Goal: Check status: Check status

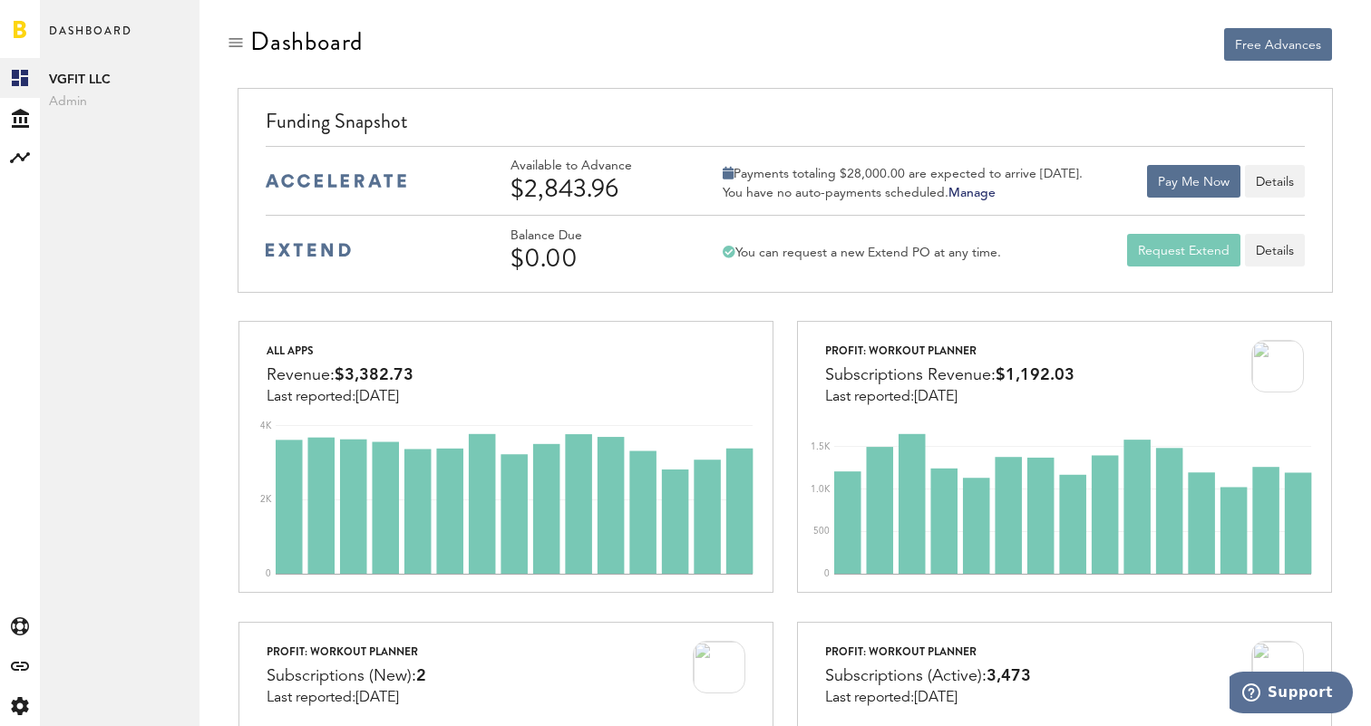
click at [812, 28] on div "Free Advances" at bounding box center [1064, 44] width 534 height 33
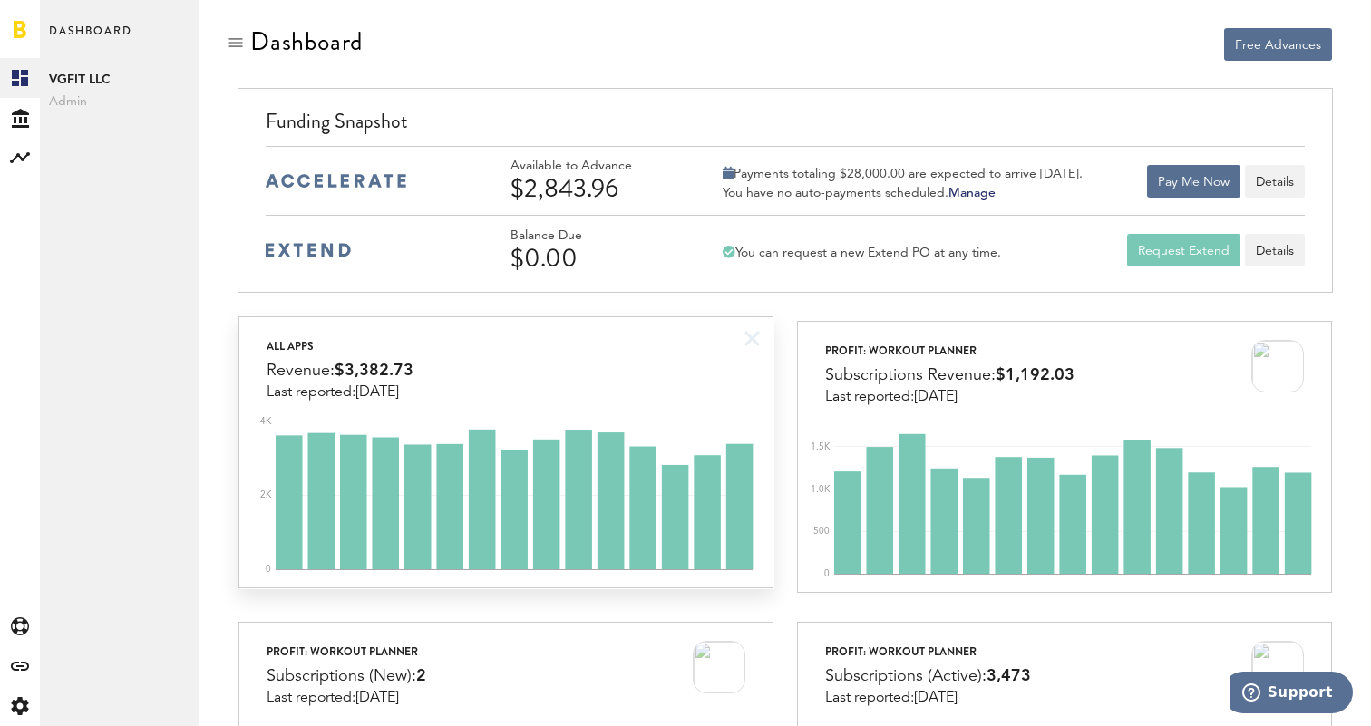
click at [485, 368] on div "All apps Revenue: $3,382.73 Last reported: [DATE]" at bounding box center [505, 358] width 532 height 83
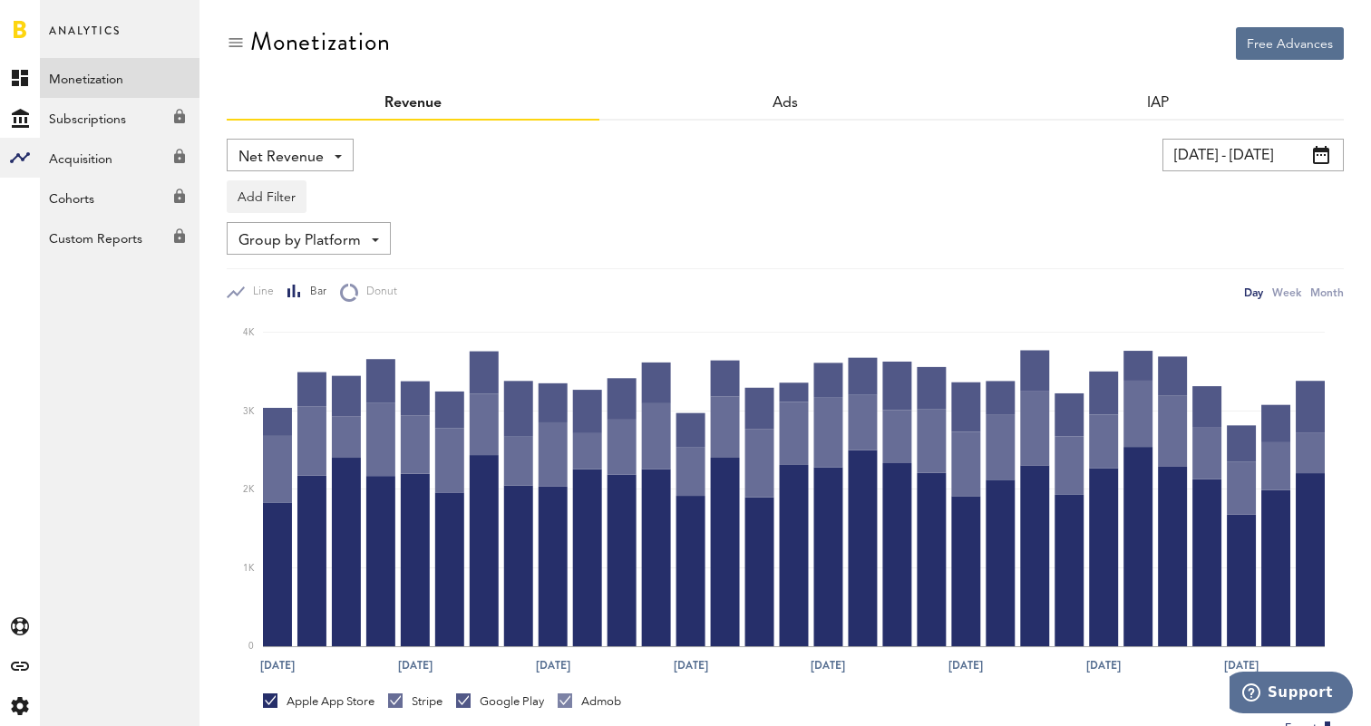
click at [1216, 167] on input "[DATE] - [DATE]" at bounding box center [1252, 155] width 181 height 33
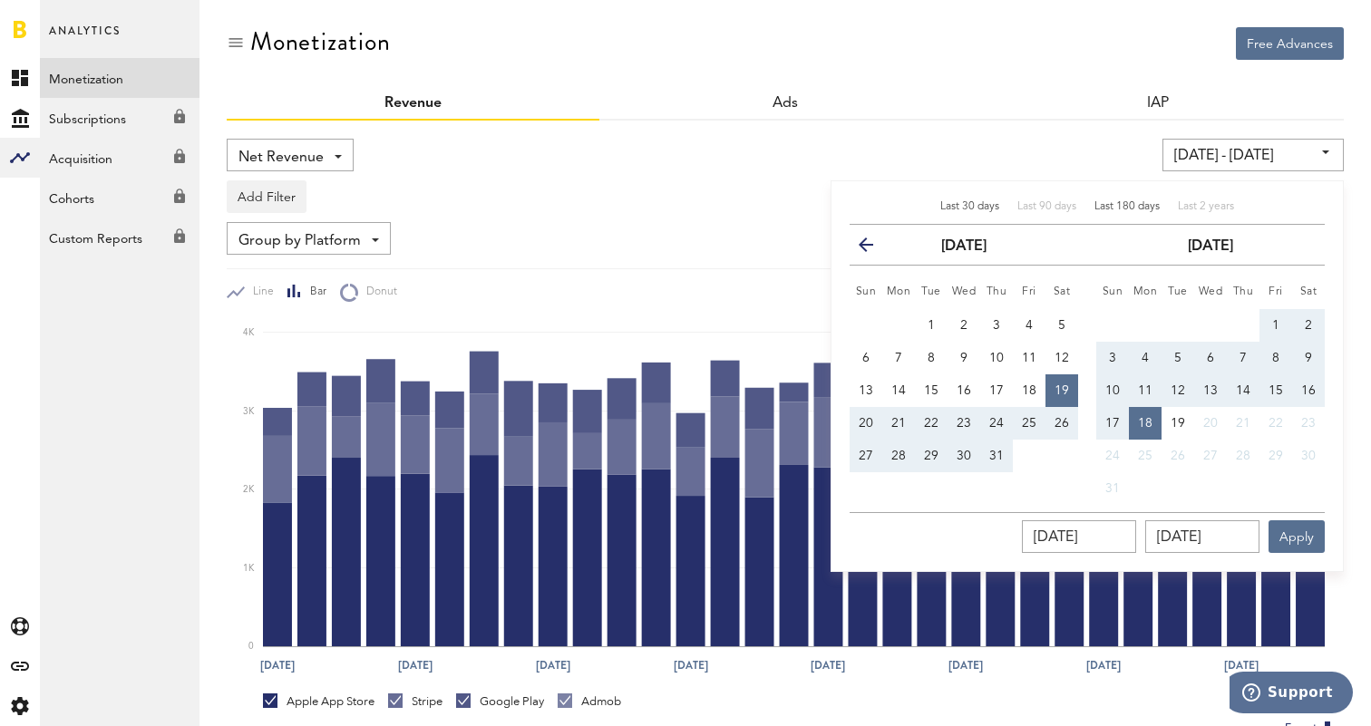
click at [1110, 206] on span "Last 180 days" at bounding box center [1126, 206] width 65 height 11
type input "[DATE] - [DATE]"
type input "[DATE]"
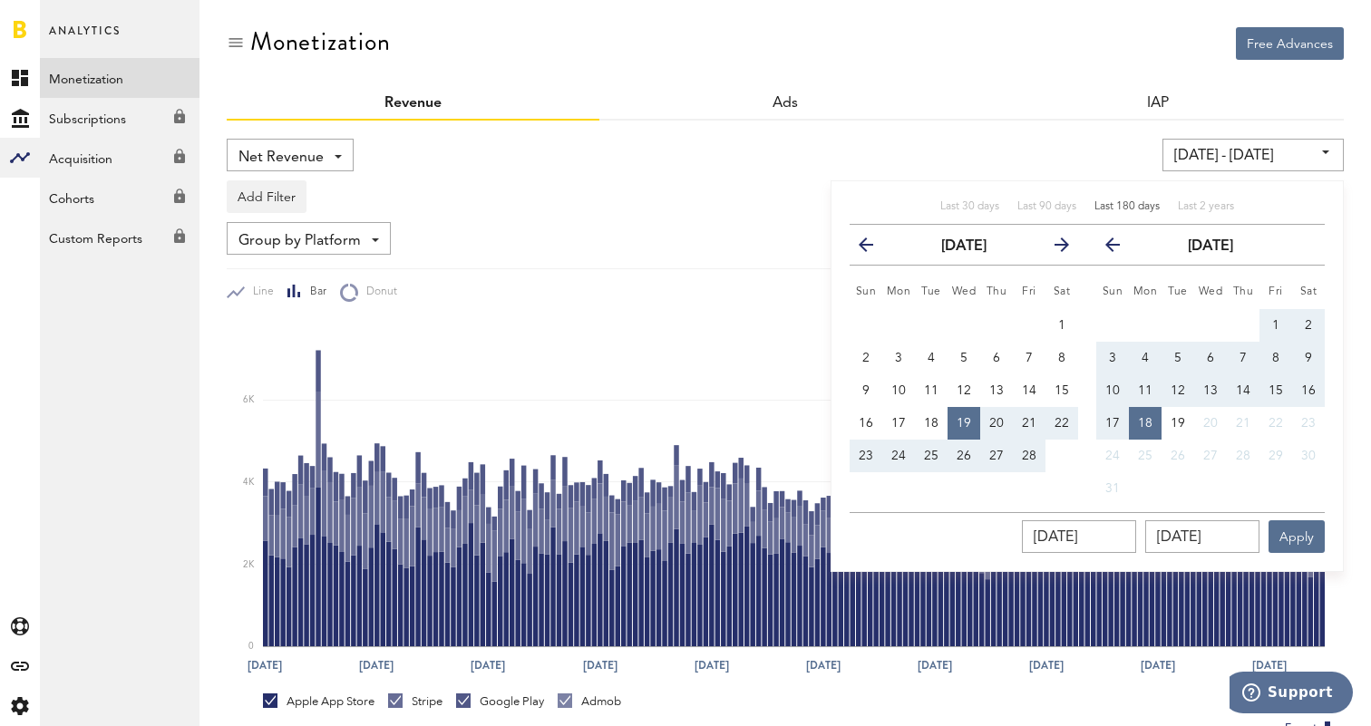
click at [981, 133] on div "Net Revenue Net Revenue Gross Revenue Profit [DATE] - [DATE] Last 30 days Last …" at bounding box center [785, 539] width 1117 height 836
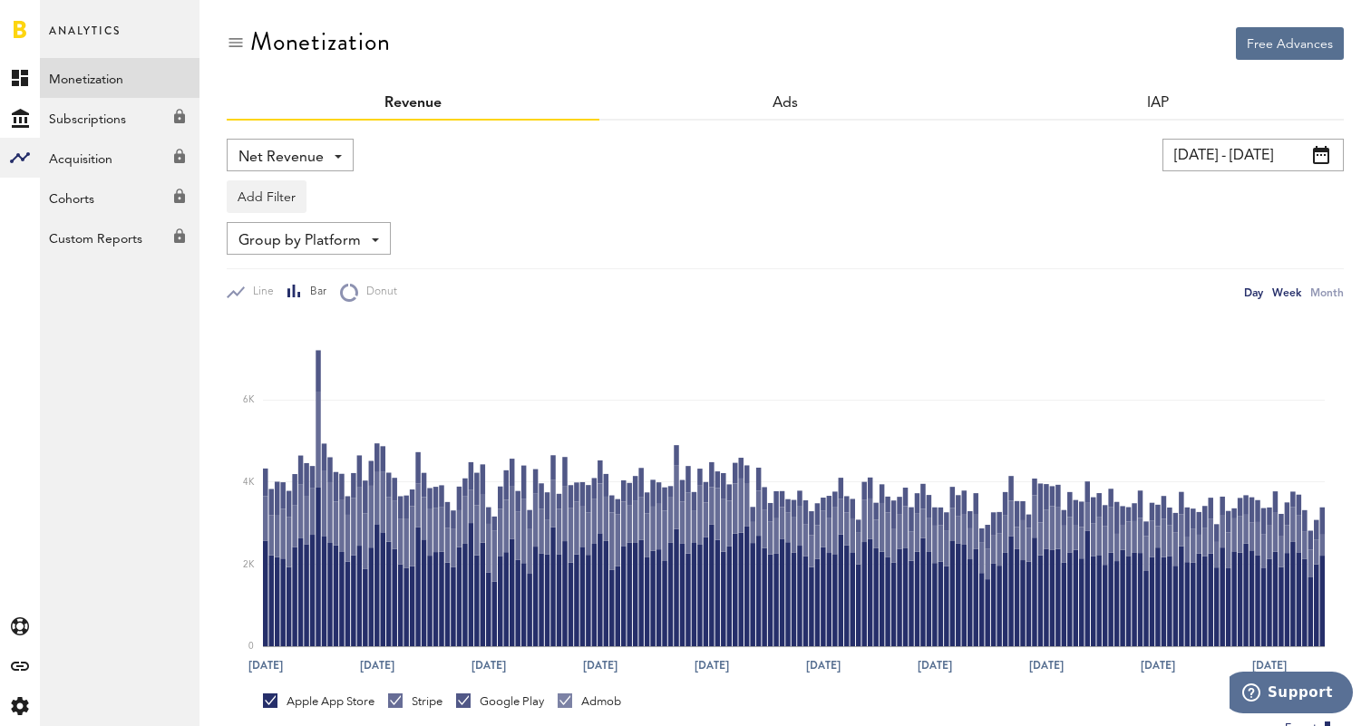
click at [1293, 291] on div "Week" at bounding box center [1286, 292] width 29 height 19
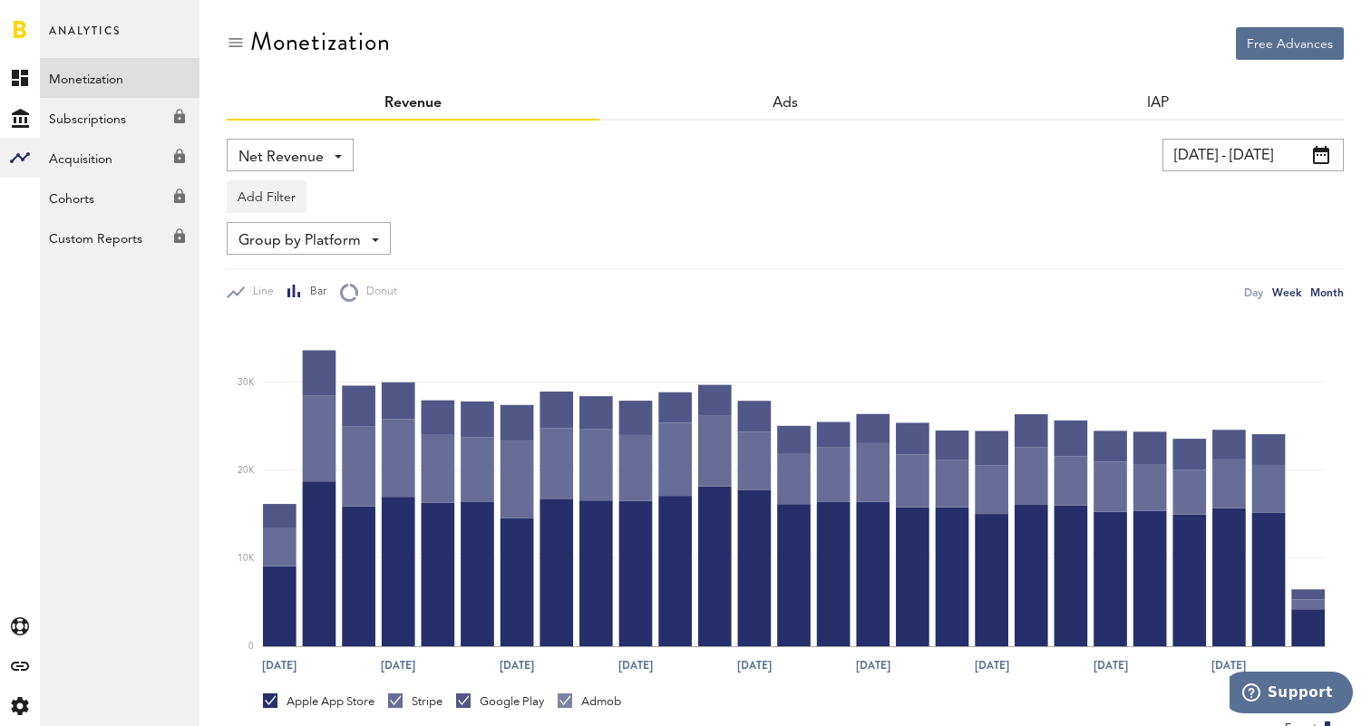
click at [1323, 292] on div "Month" at bounding box center [1327, 292] width 34 height 19
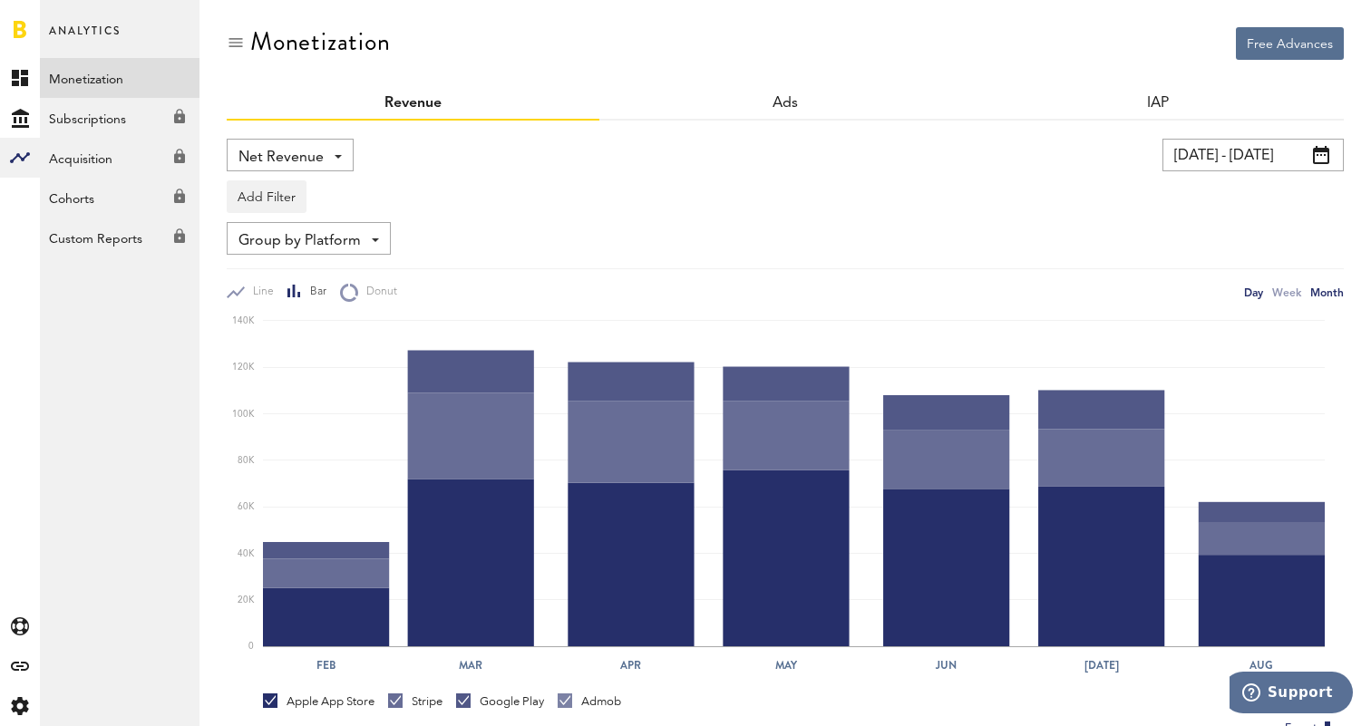
click at [1260, 296] on div "Day" at bounding box center [1253, 292] width 19 height 19
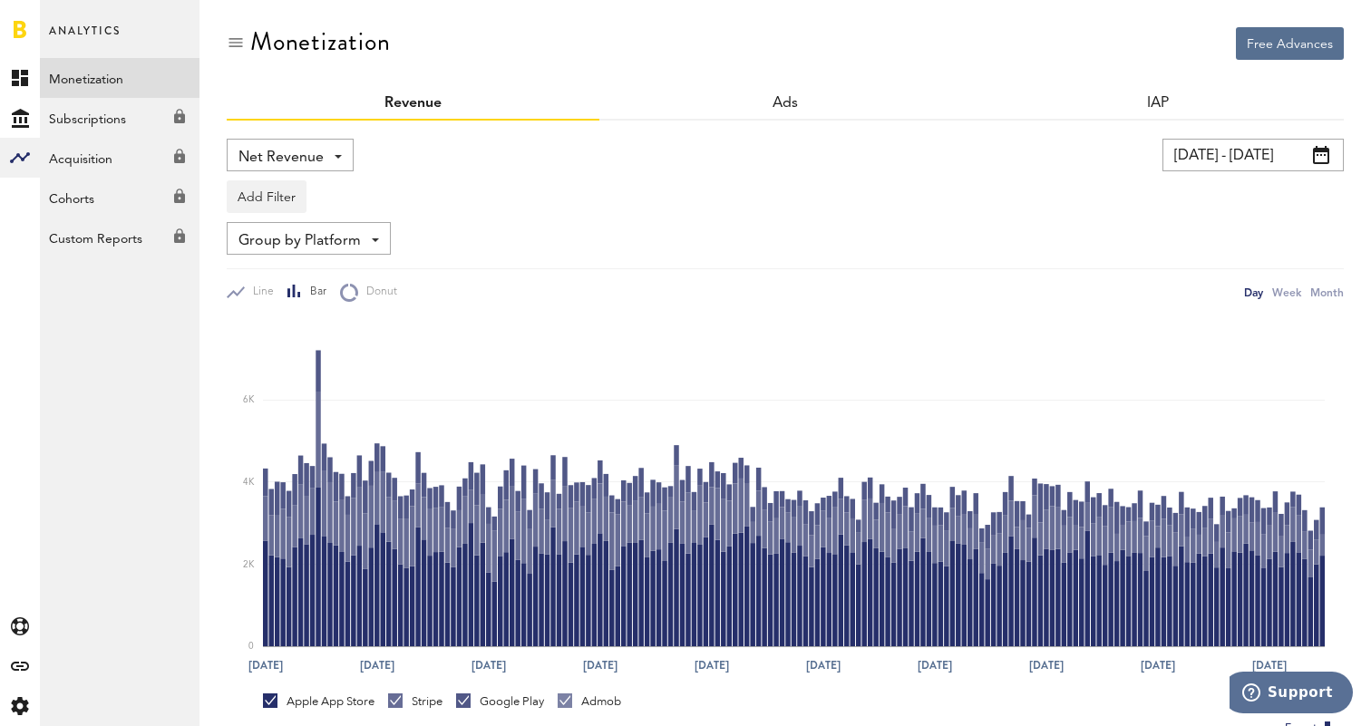
click at [1178, 146] on input "[DATE] - [DATE]" at bounding box center [1252, 155] width 181 height 33
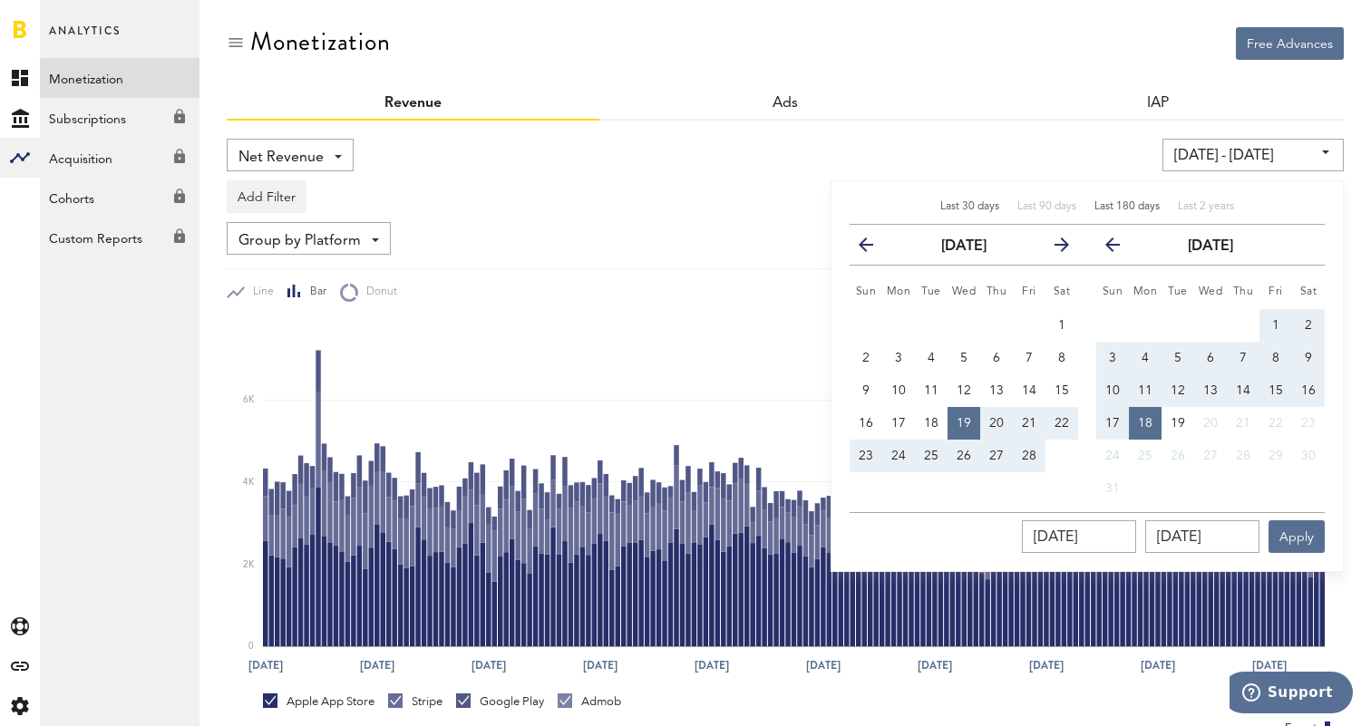
click at [984, 207] on span "Last 30 days" at bounding box center [969, 206] width 59 height 11
type input "[DATE] - [DATE]"
type input "[DATE]"
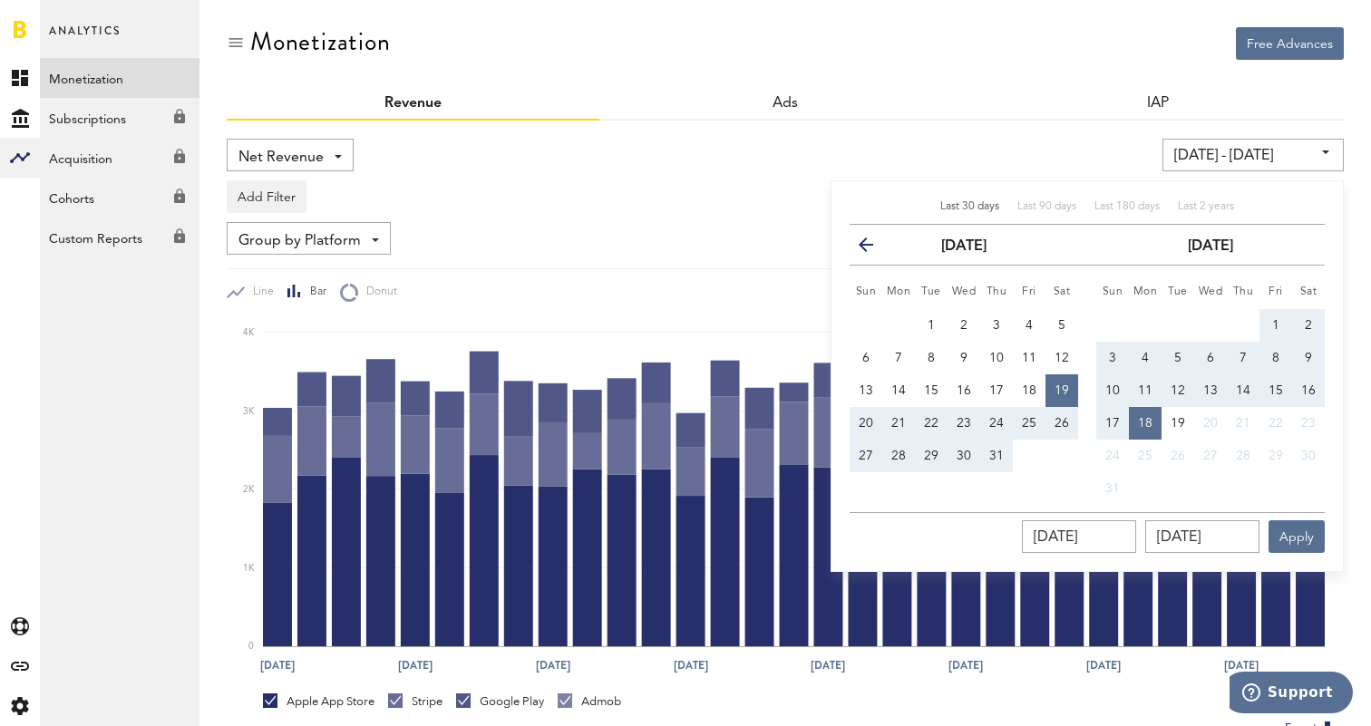
click at [952, 161] on div "[DATE] - [DATE] Last 30 days Last 90 days Last 180 days Last 2 years previous […" at bounding box center [1051, 155] width 586 height 33
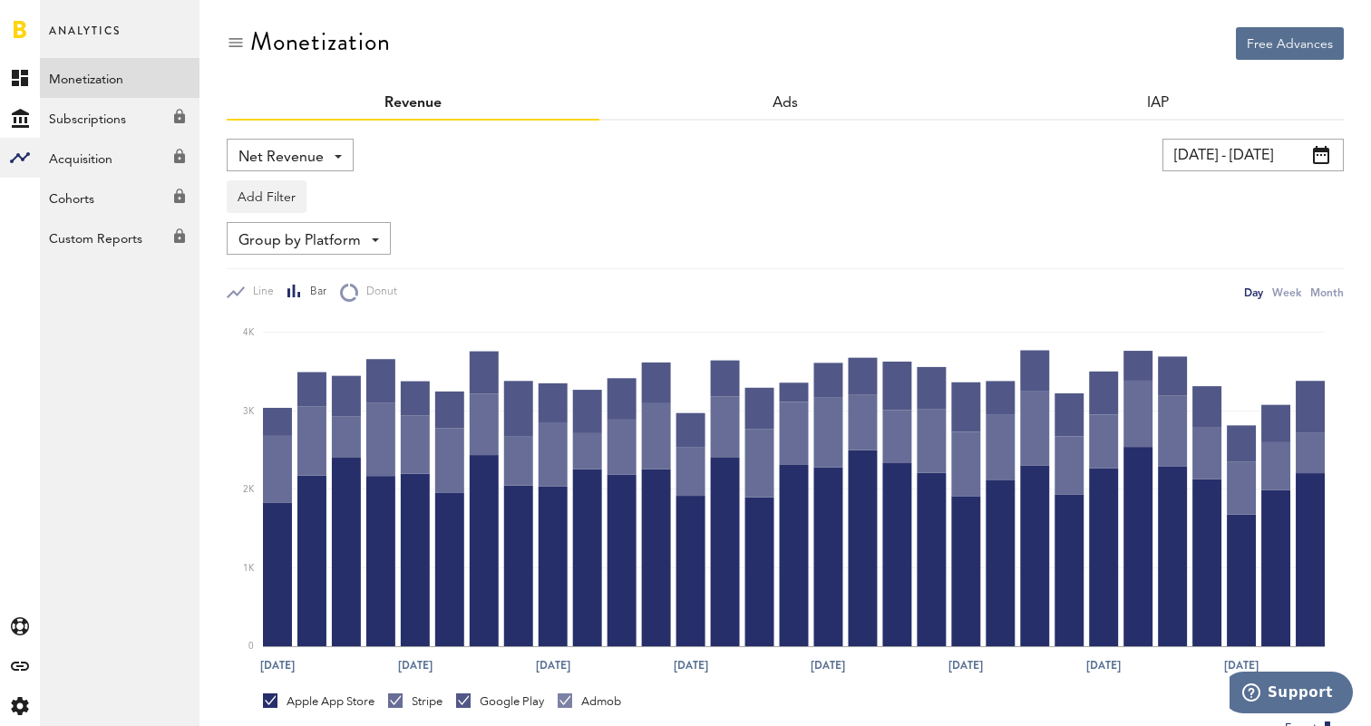
click at [997, 44] on div "Monetization" at bounding box center [785, 57] width 1117 height 61
